Goal: Information Seeking & Learning: Learn about a topic

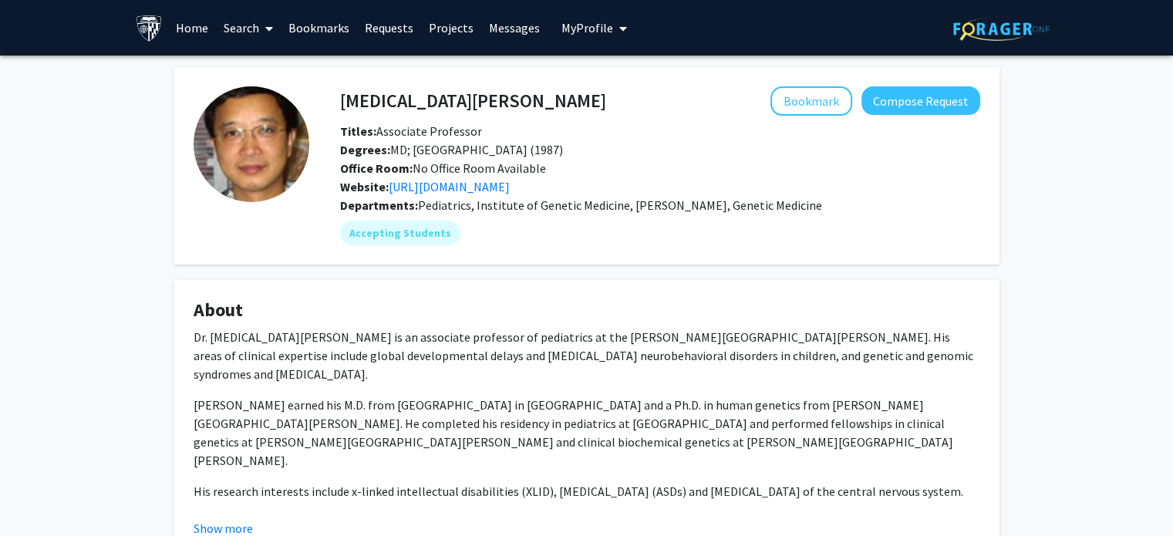
click at [470, 142] on span "Degrees: MD; [GEOGRAPHIC_DATA] (1987)" at bounding box center [451, 149] width 223 height 15
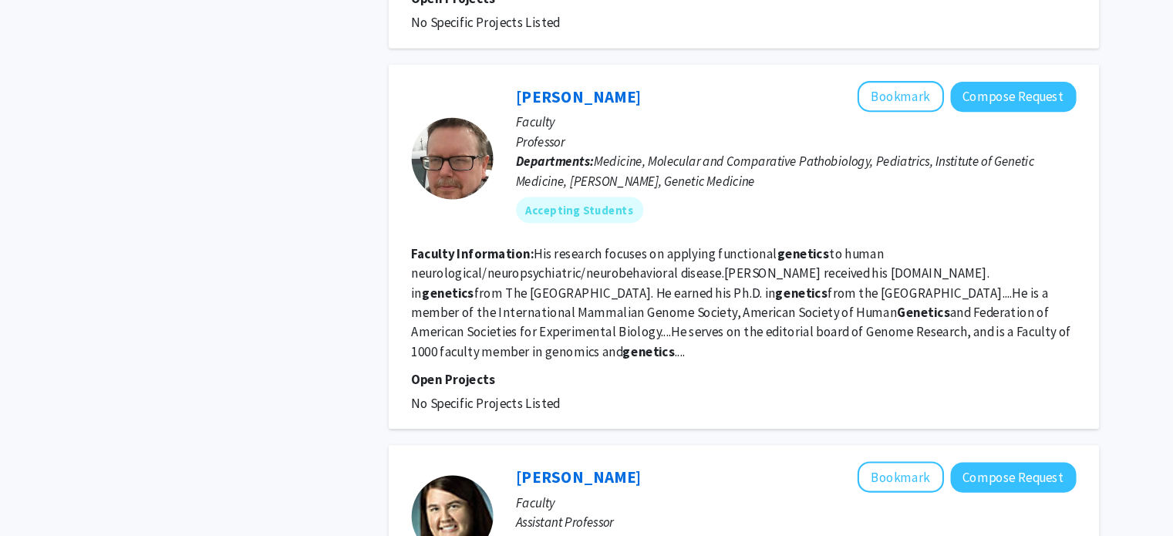
scroll to position [972, 0]
click at [534, 81] on link "[PERSON_NAME]" at bounding box center [547, 90] width 119 height 19
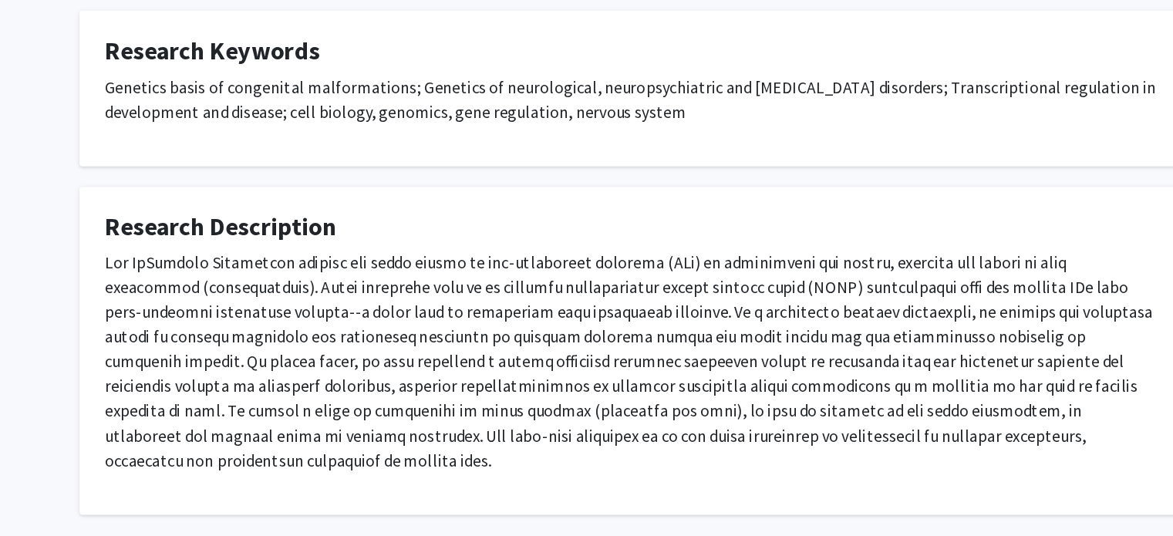
scroll to position [509, 0]
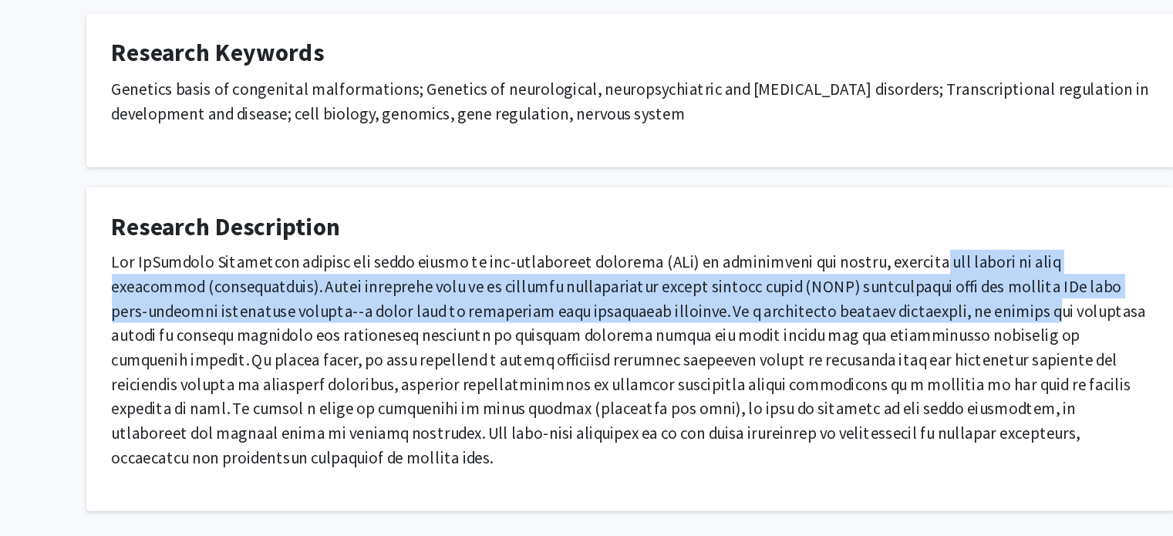
drag, startPoint x: 791, startPoint y: 260, endPoint x: 735, endPoint y: 298, distance: 67.2
click at [735, 298] on p at bounding box center [587, 344] width 787 height 167
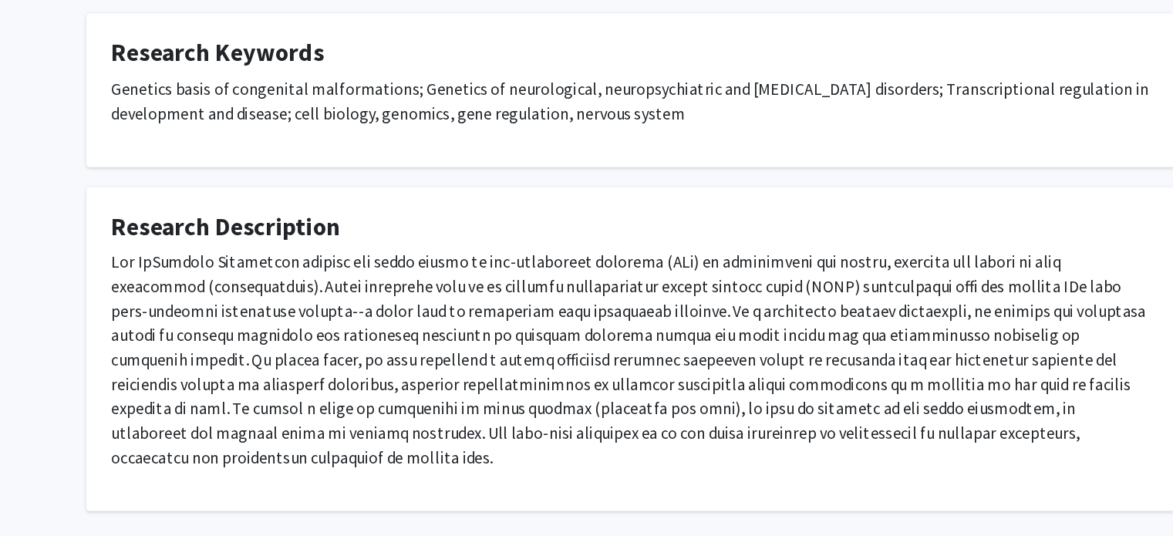
click at [811, 300] on p at bounding box center [587, 344] width 787 height 167
drag, startPoint x: 809, startPoint y: 285, endPoint x: 835, endPoint y: 288, distance: 26.4
click at [835, 288] on p at bounding box center [587, 344] width 787 height 167
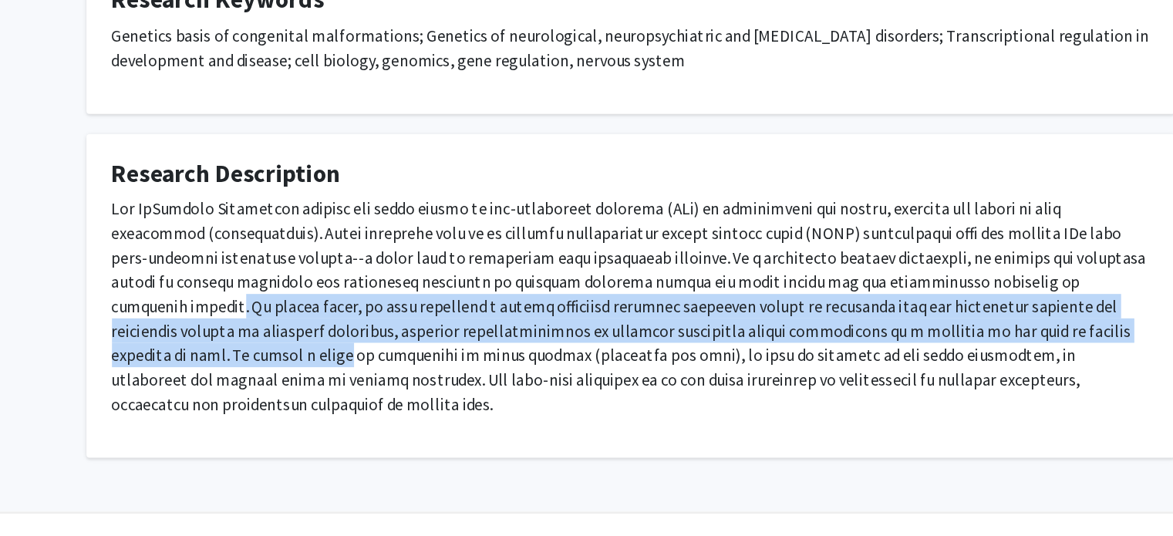
drag, startPoint x: 807, startPoint y: 320, endPoint x: 908, endPoint y: 353, distance: 106.4
click at [908, 353] on p at bounding box center [587, 344] width 787 height 167
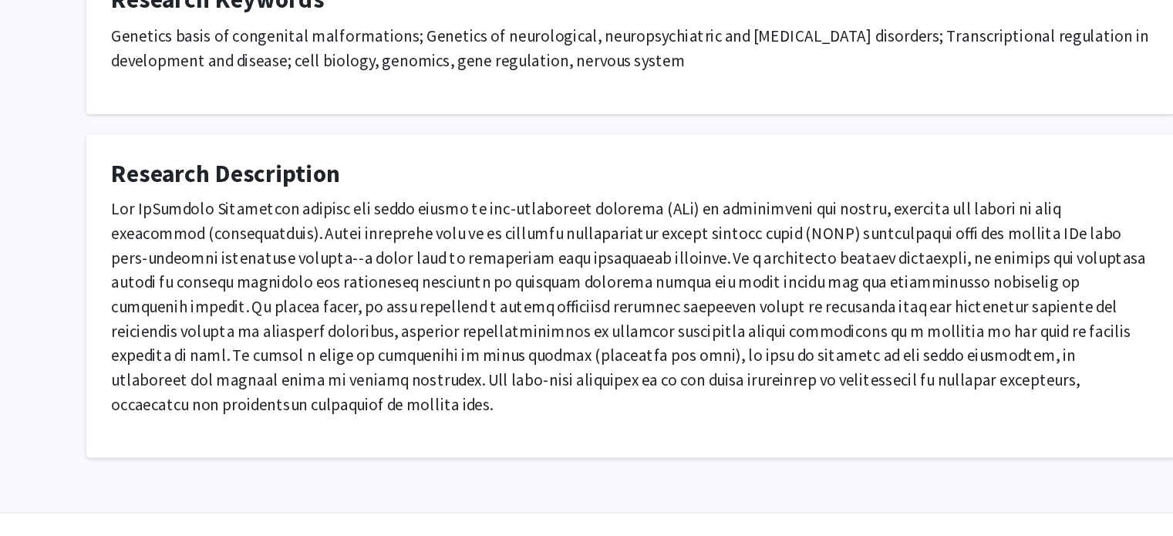
click at [730, 319] on p at bounding box center [587, 344] width 787 height 167
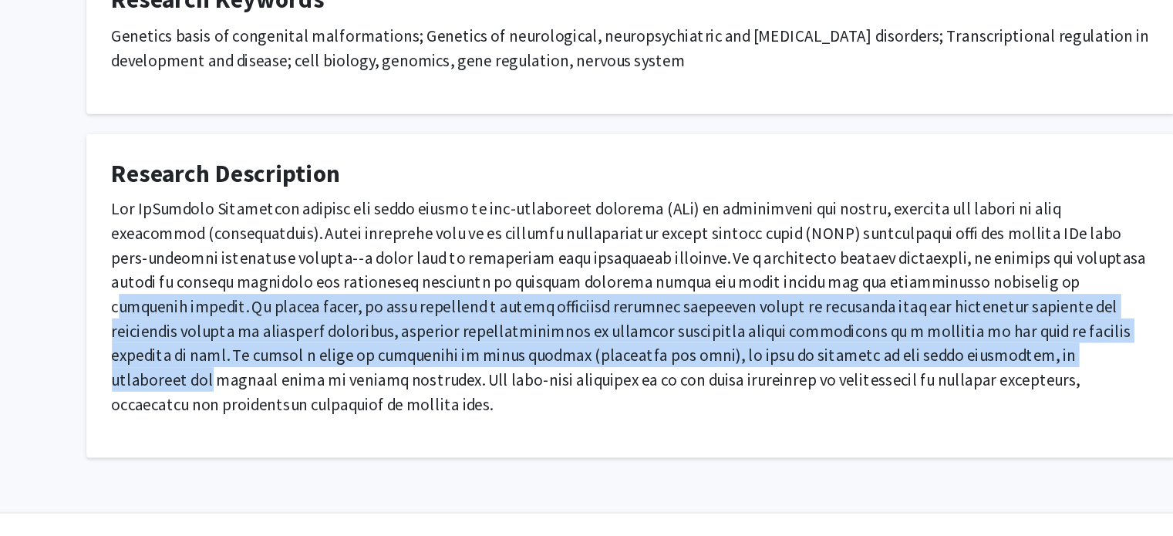
drag, startPoint x: 730, startPoint y: 319, endPoint x: 707, endPoint y: 378, distance: 63.5
click at [707, 378] on p at bounding box center [587, 344] width 787 height 167
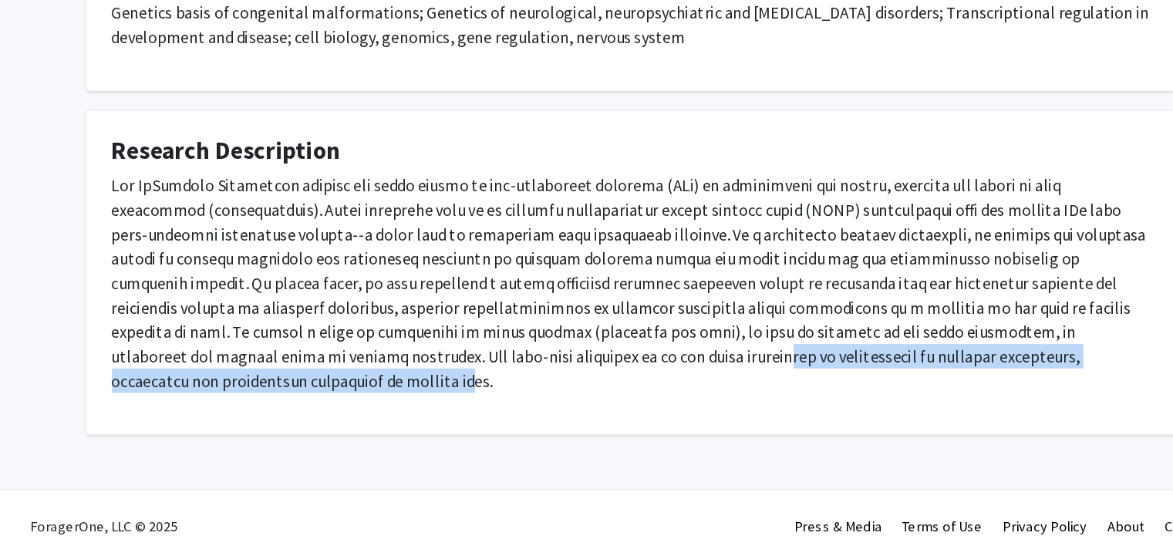
drag, startPoint x: 360, startPoint y: 397, endPoint x: 841, endPoint y: 414, distance: 481.7
click at [841, 414] on div at bounding box center [587, 350] width 787 height 179
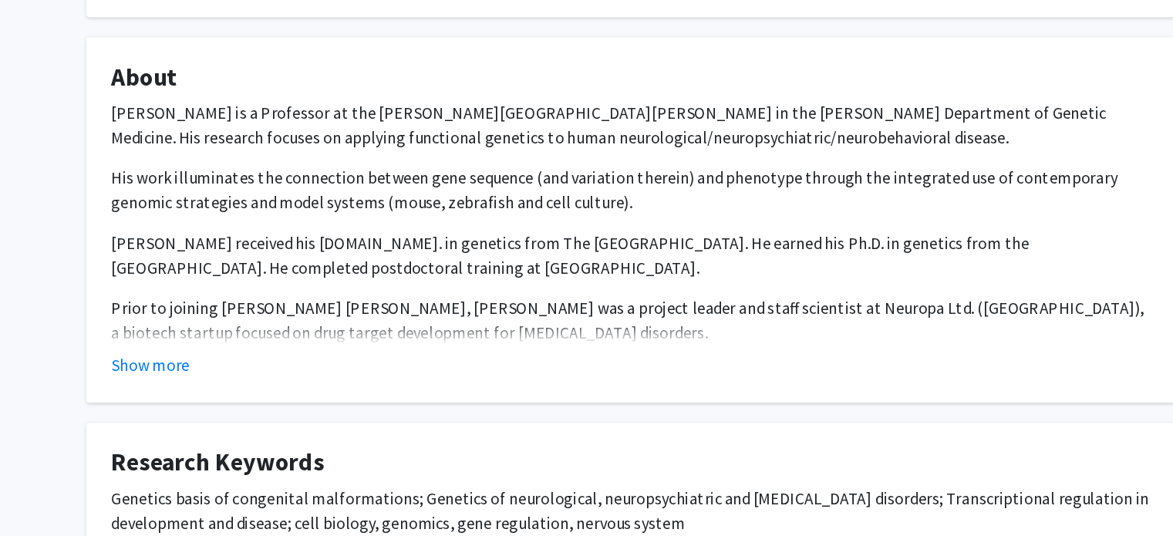
scroll to position [0, 0]
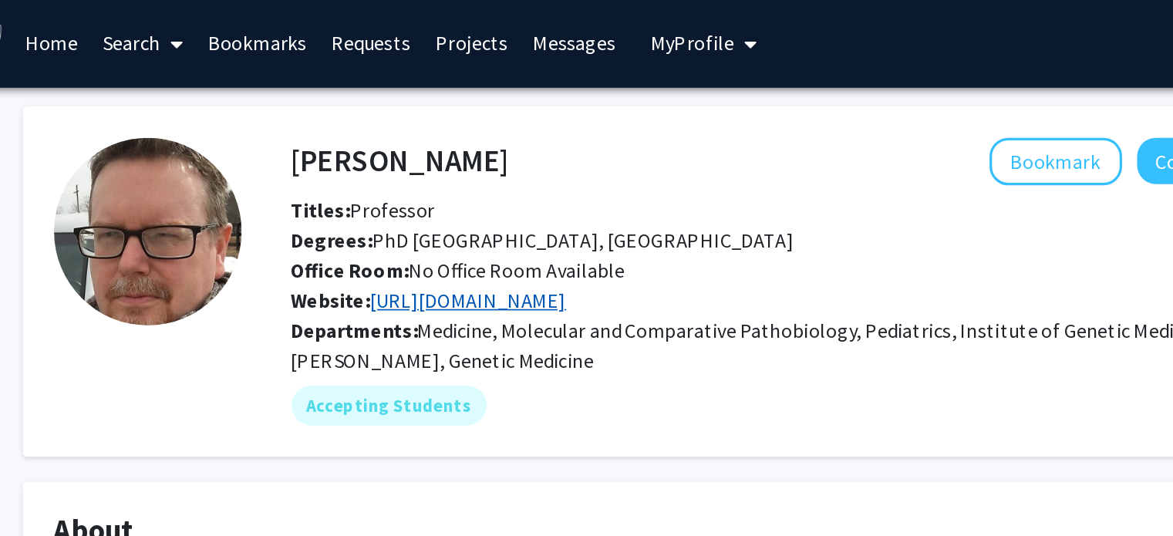
click at [510, 187] on link "[URL][DOMAIN_NAME]" at bounding box center [449, 186] width 121 height 15
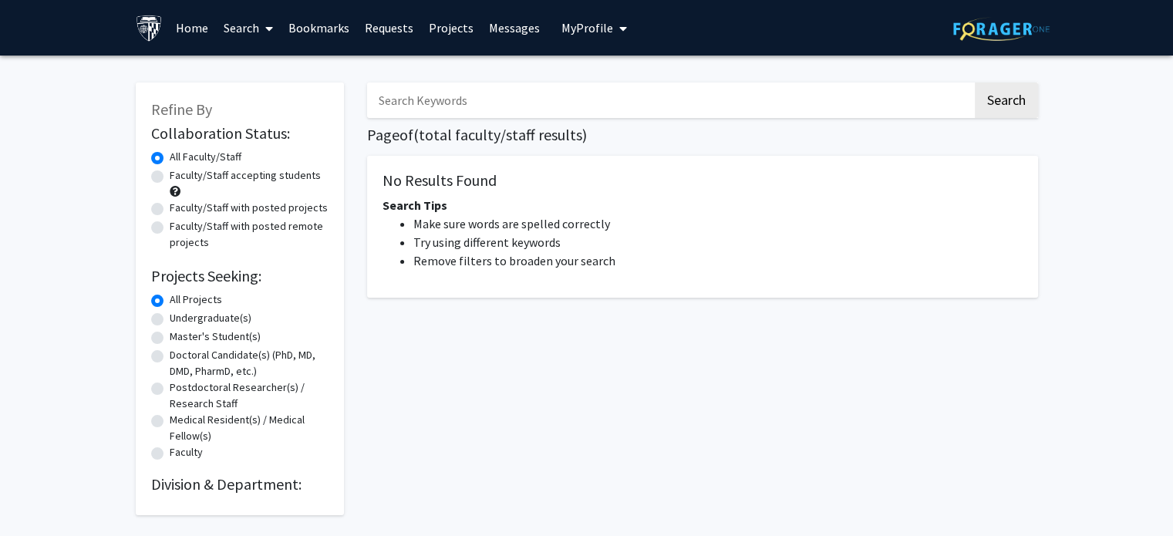
click at [392, 90] on input "Search Keywords" at bounding box center [670, 100] width 606 height 35
type input "G"
click at [975, 83] on button "Search" at bounding box center [1006, 100] width 63 height 35
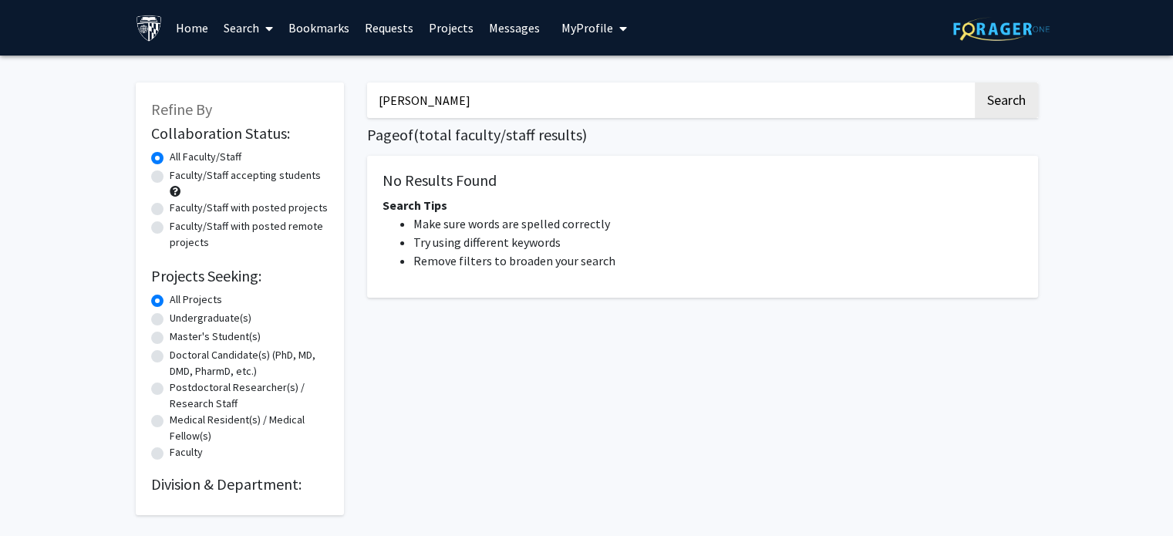
click at [975, 83] on button "Search" at bounding box center [1006, 100] width 63 height 35
click at [994, 89] on button "Search" at bounding box center [1006, 100] width 63 height 35
click at [753, 113] on input "[PERSON_NAME]" at bounding box center [670, 100] width 606 height 35
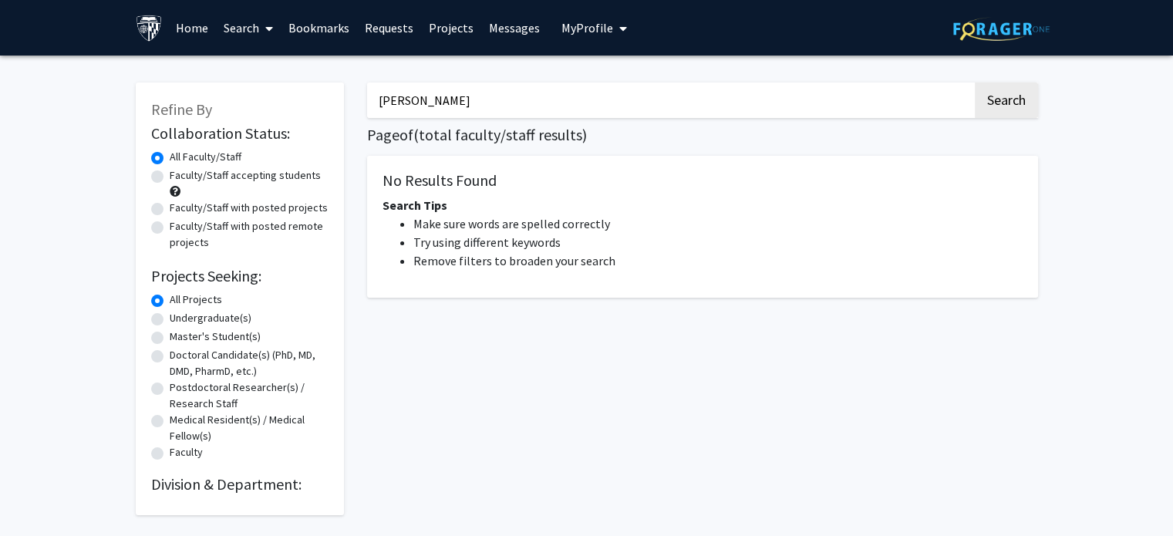
type input "[PERSON_NAME]"
